Goal: Navigation & Orientation: Find specific page/section

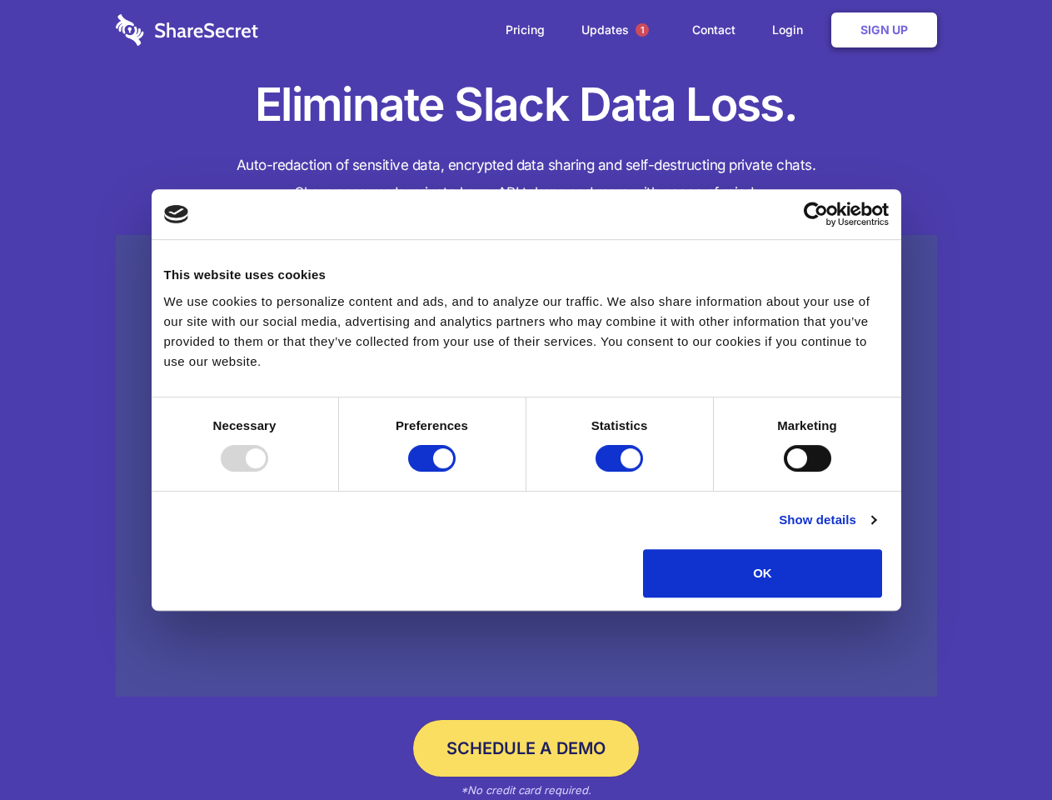
click at [268, 472] on div at bounding box center [244, 458] width 47 height 27
click at [456, 472] on input "Preferences" at bounding box center [431, 458] width 47 height 27
checkbox input "false"
click at [621, 472] on input "Statistics" at bounding box center [619, 458] width 47 height 27
checkbox input "false"
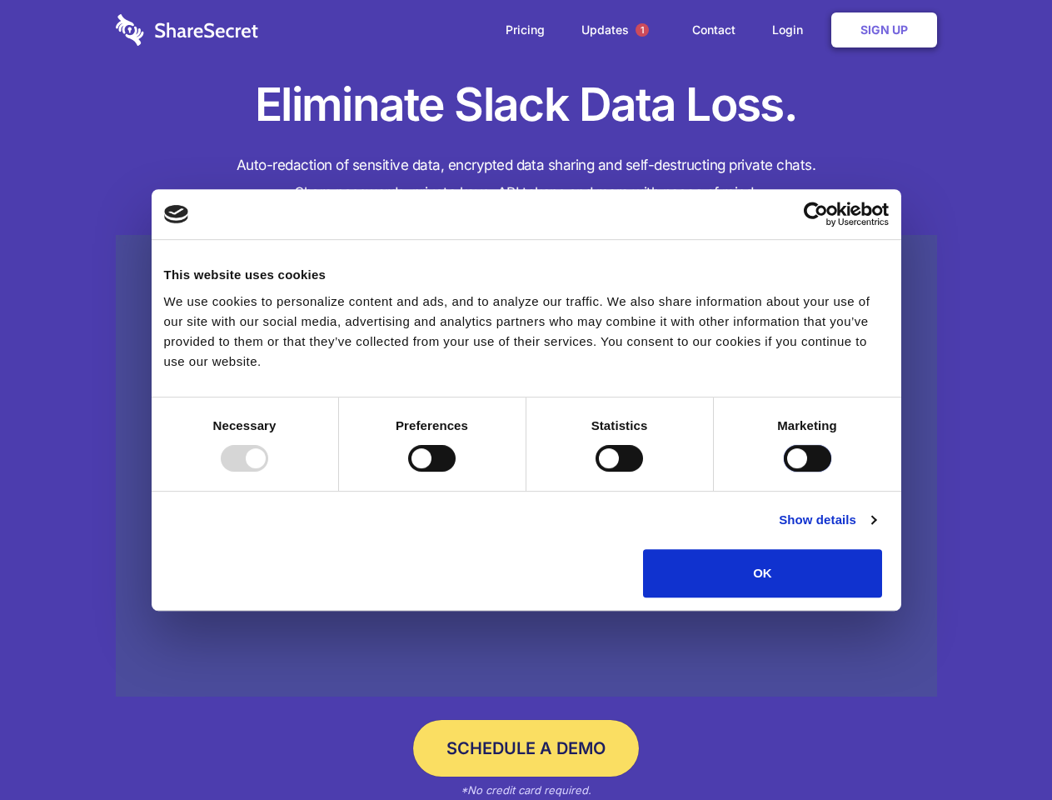
click at [784, 472] on input "Marketing" at bounding box center [807, 458] width 47 height 27
checkbox input "true"
click at [876, 530] on link "Show details" at bounding box center [827, 520] width 97 height 20
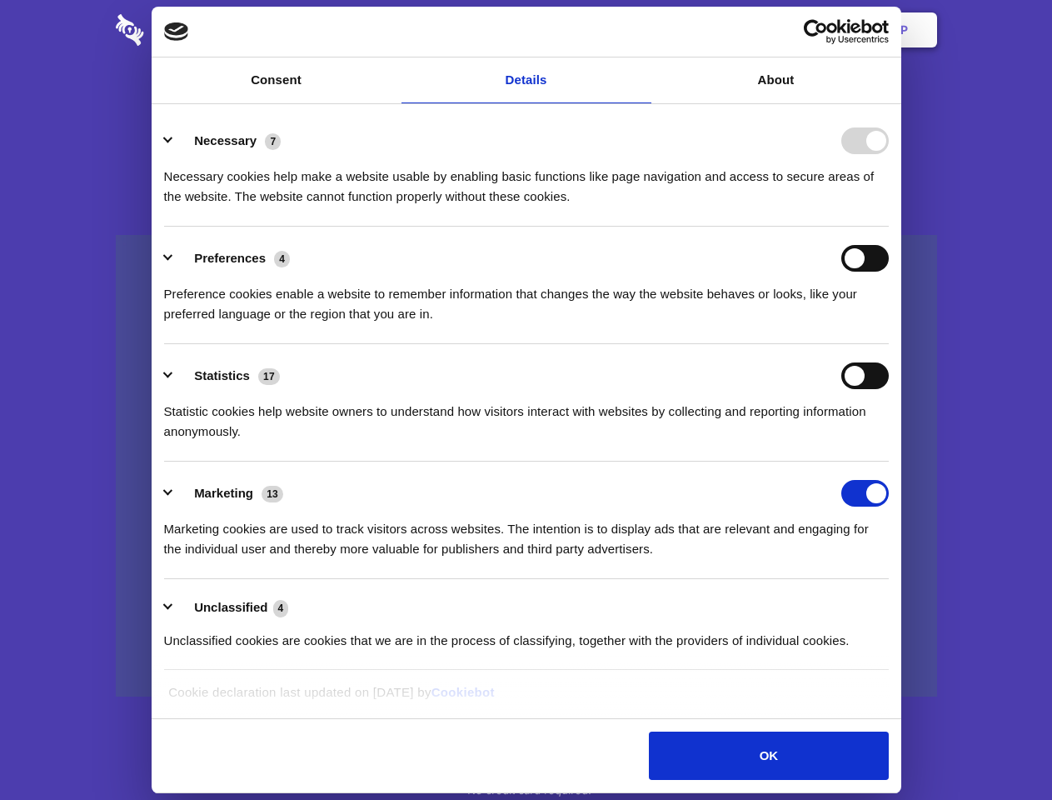
click at [889, 227] on li "Necessary 7 Necessary cookies help make a website usable by enabling basic func…" at bounding box center [526, 167] width 725 height 117
click at [641, 30] on span "1" at bounding box center [642, 29] width 13 height 13
